Goal: Task Accomplishment & Management: Complete application form

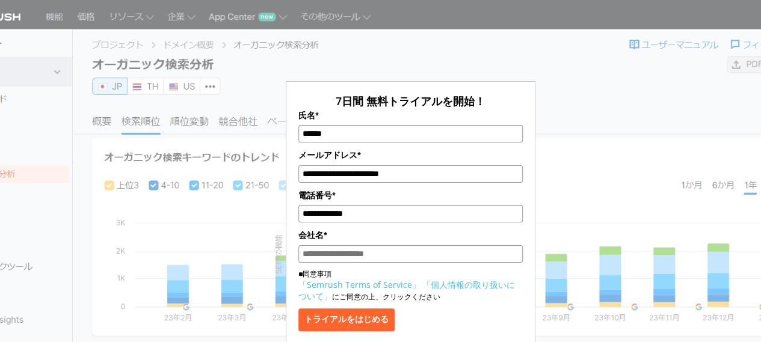
paste input "********"
click at [343, 256] on input "会社名*" at bounding box center [410, 253] width 224 height 17
type input "********"
click at [328, 322] on button "トライアルをはじめる" at bounding box center [346, 320] width 96 height 23
